Goal: Task Accomplishment & Management: Manage account settings

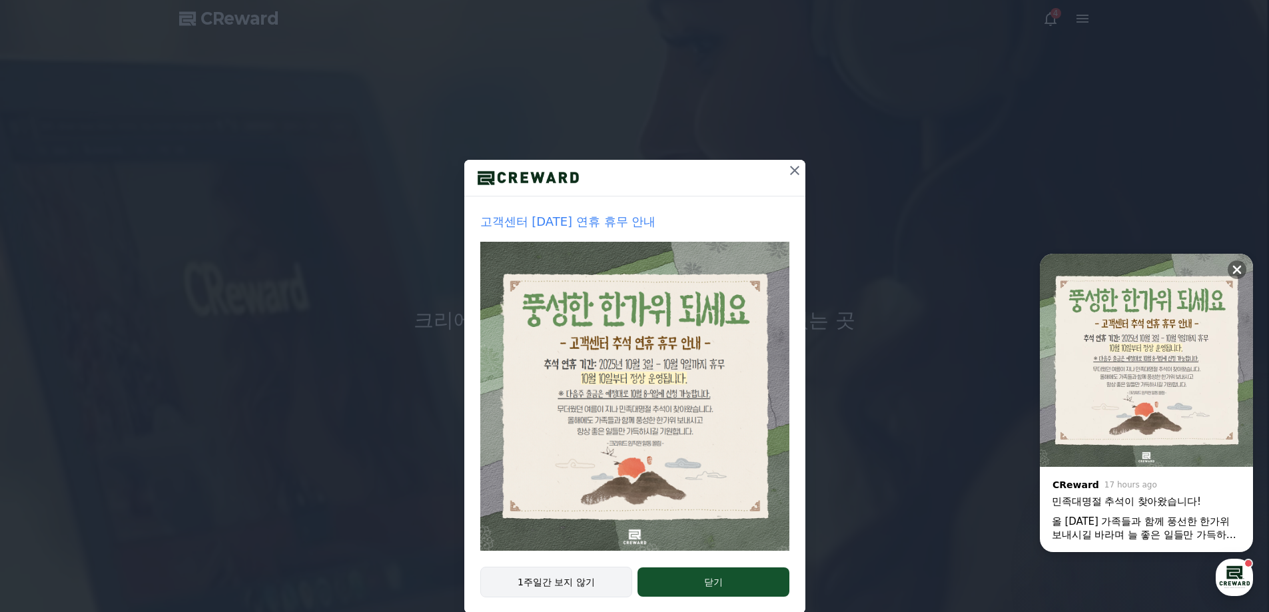
click at [542, 585] on button "1주일간 보지 않기" at bounding box center [556, 582] width 153 height 31
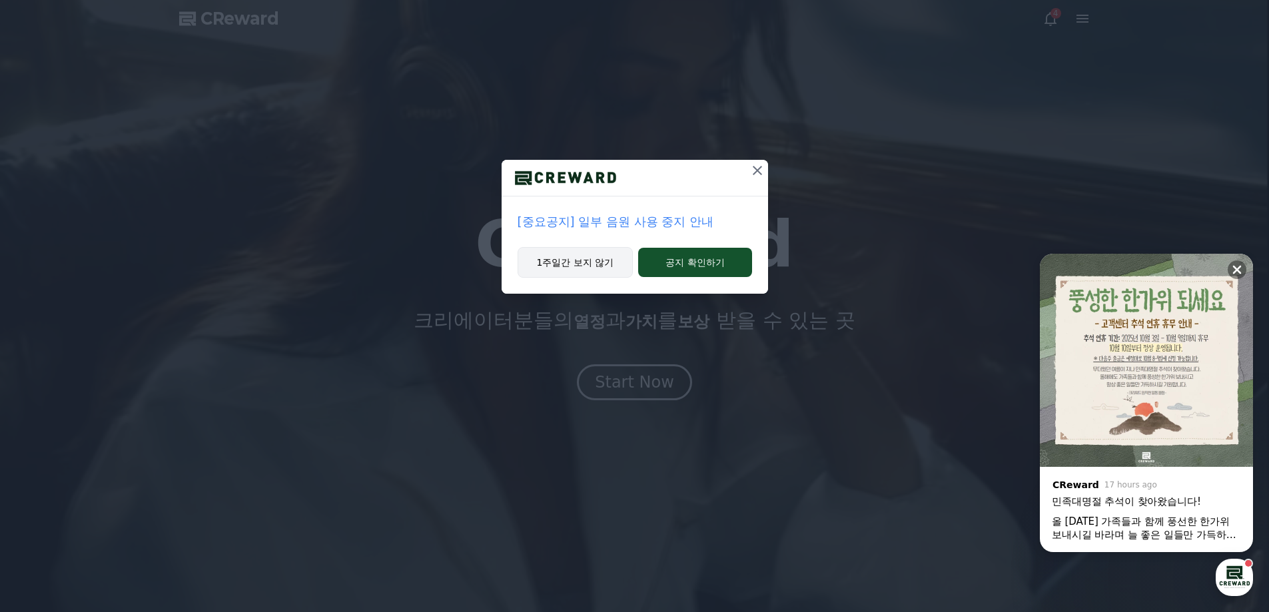
click at [566, 258] on button "1주일간 보지 않기" at bounding box center [576, 262] width 116 height 31
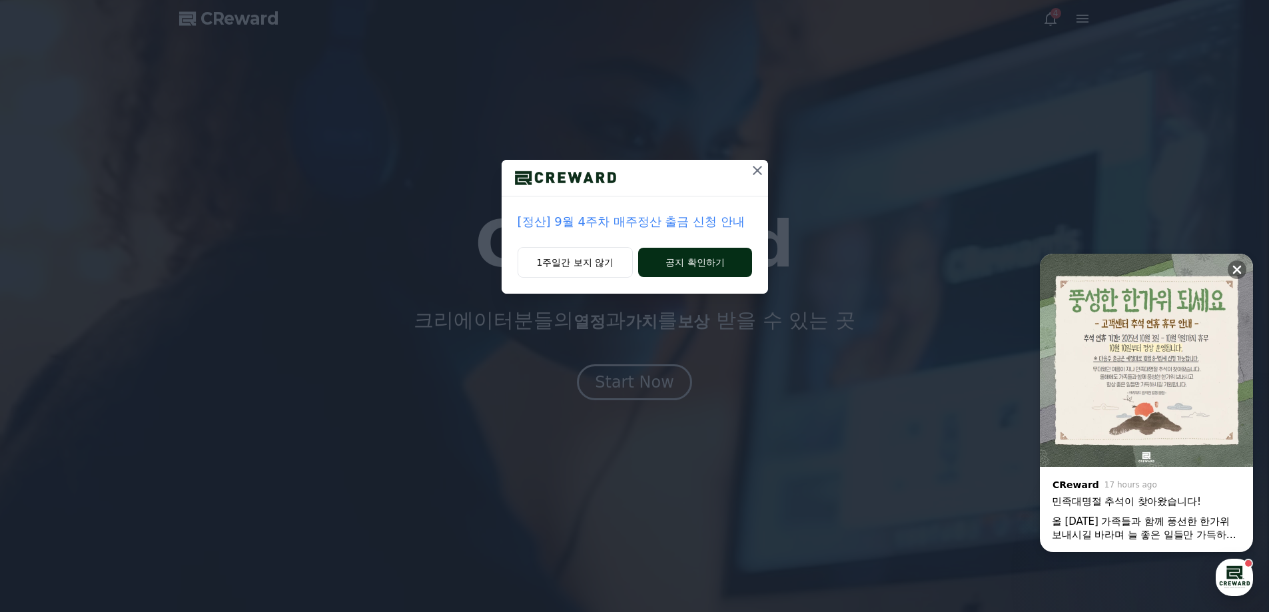
drag, startPoint x: 1236, startPoint y: 266, endPoint x: 675, endPoint y: 268, distance: 560.9
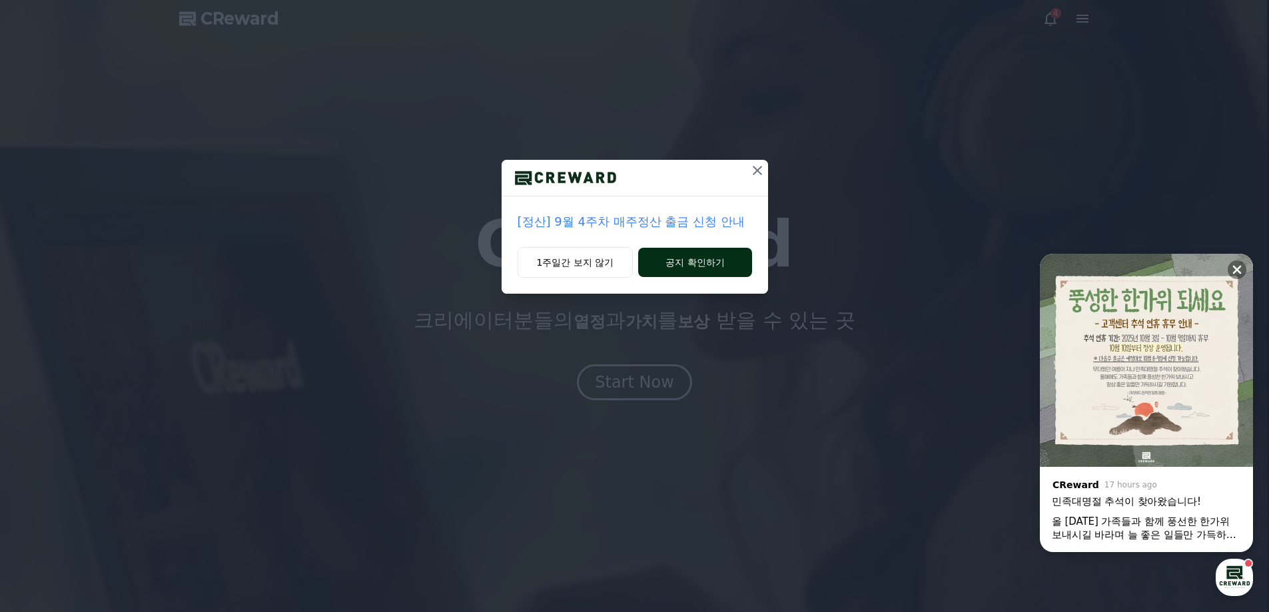
click at [1234, 266] on icon at bounding box center [1236, 269] width 13 height 13
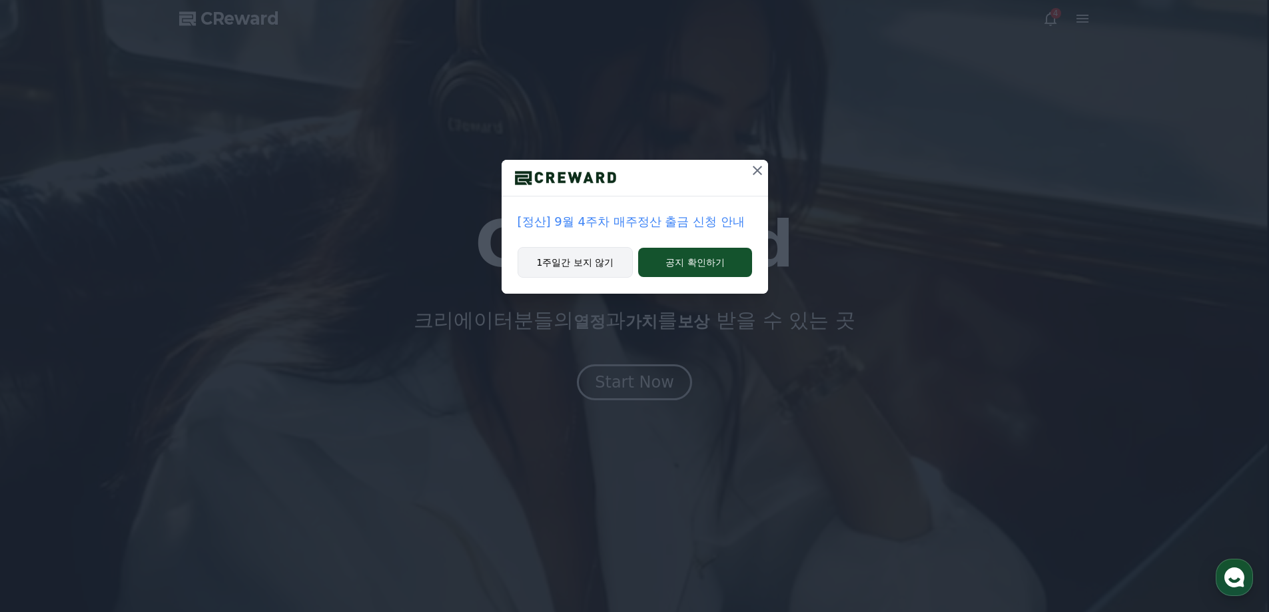
click at [590, 266] on button "1주일간 보지 않기" at bounding box center [576, 262] width 116 height 31
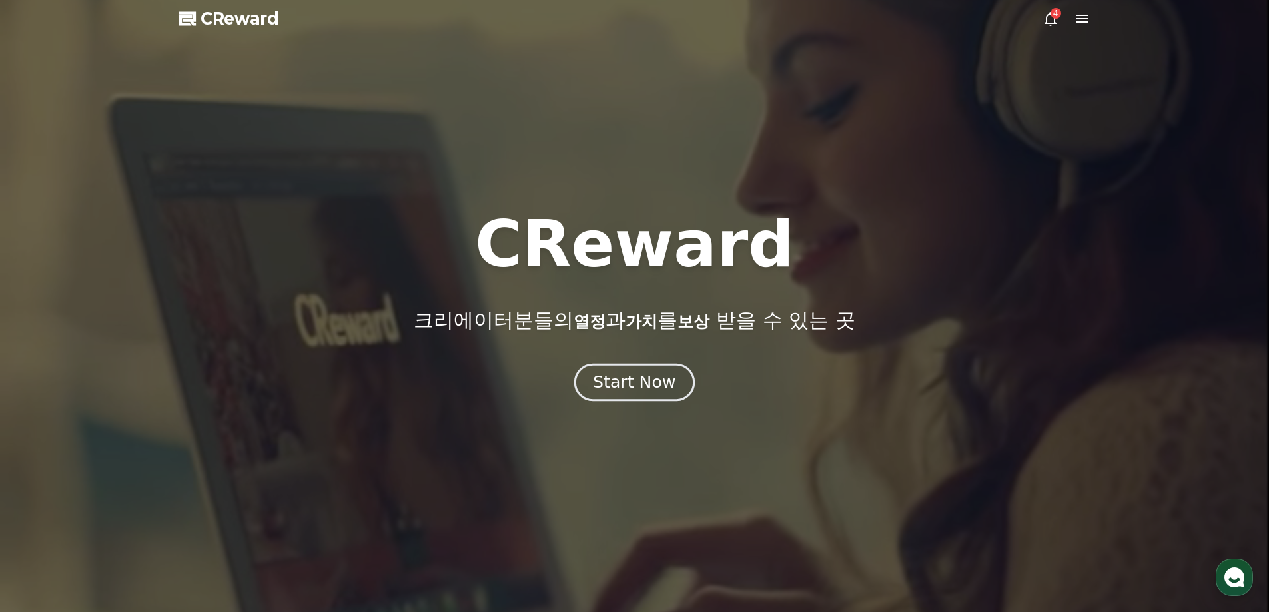
click at [638, 388] on div "Start Now" at bounding box center [634, 382] width 83 height 23
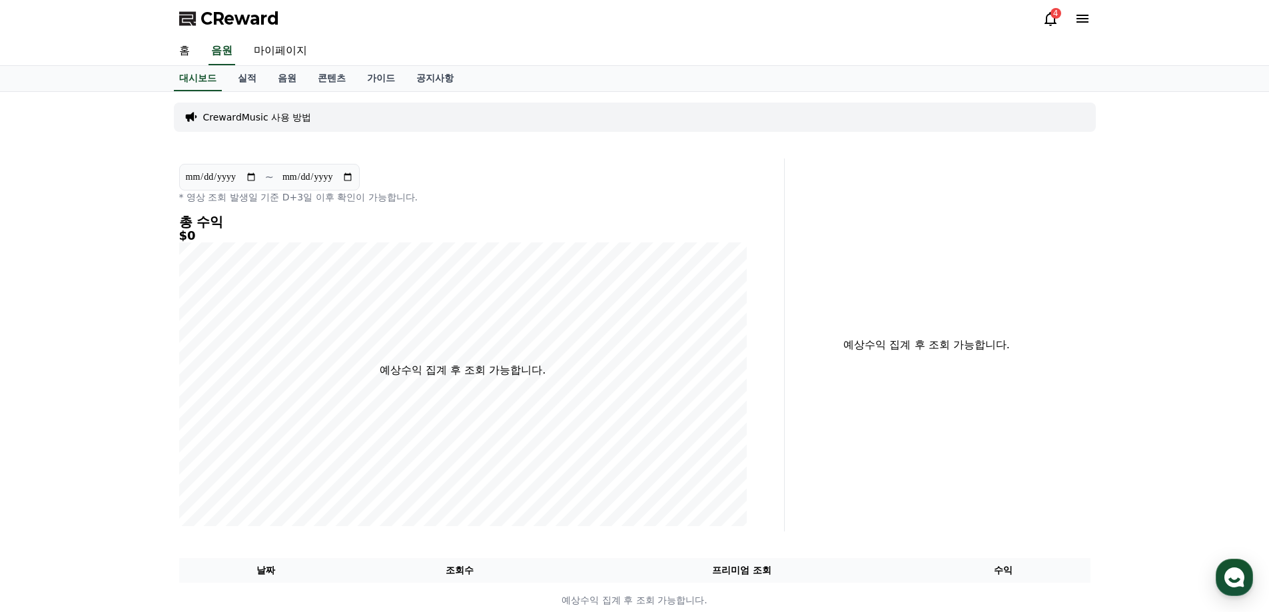
click at [1047, 17] on icon at bounding box center [1051, 19] width 16 height 16
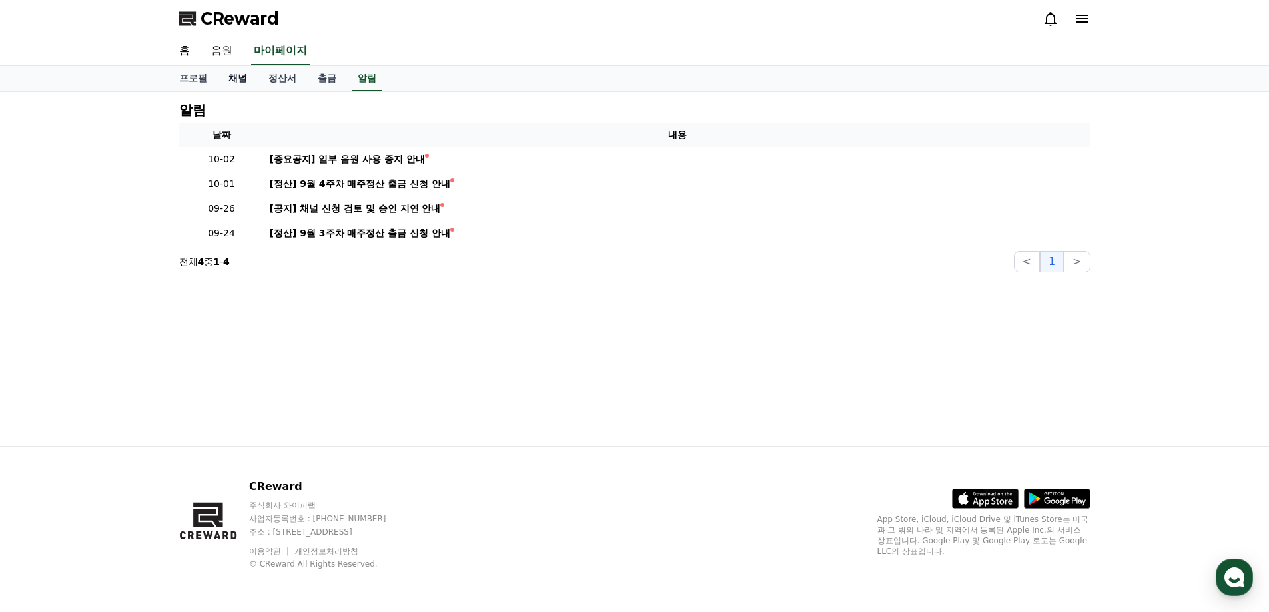
click at [239, 75] on link "채널" at bounding box center [238, 78] width 40 height 25
